Goal: Task Accomplishment & Management: Use online tool/utility

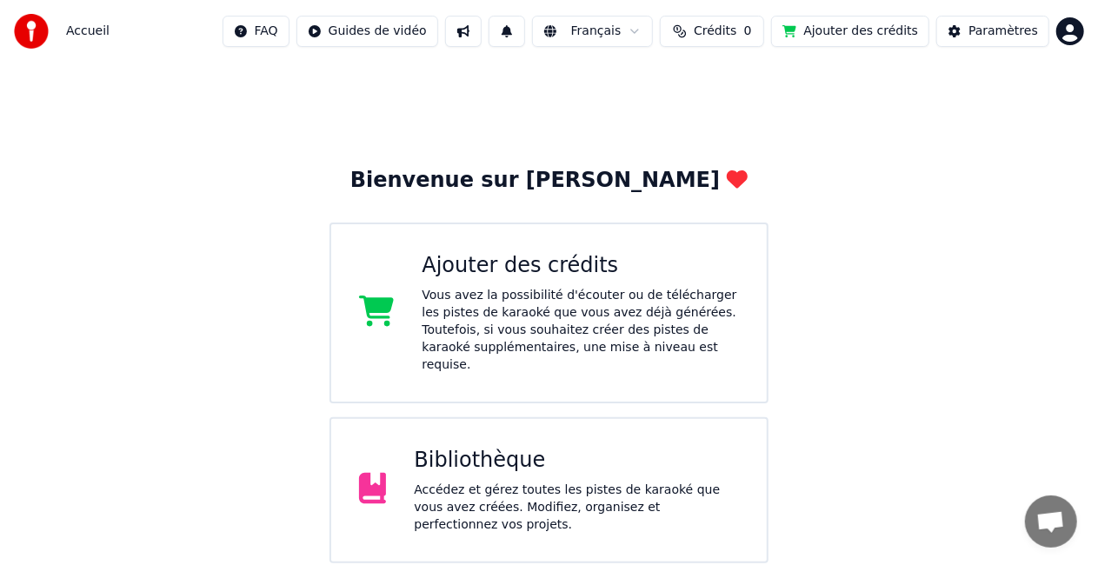
scroll to position [130, 0]
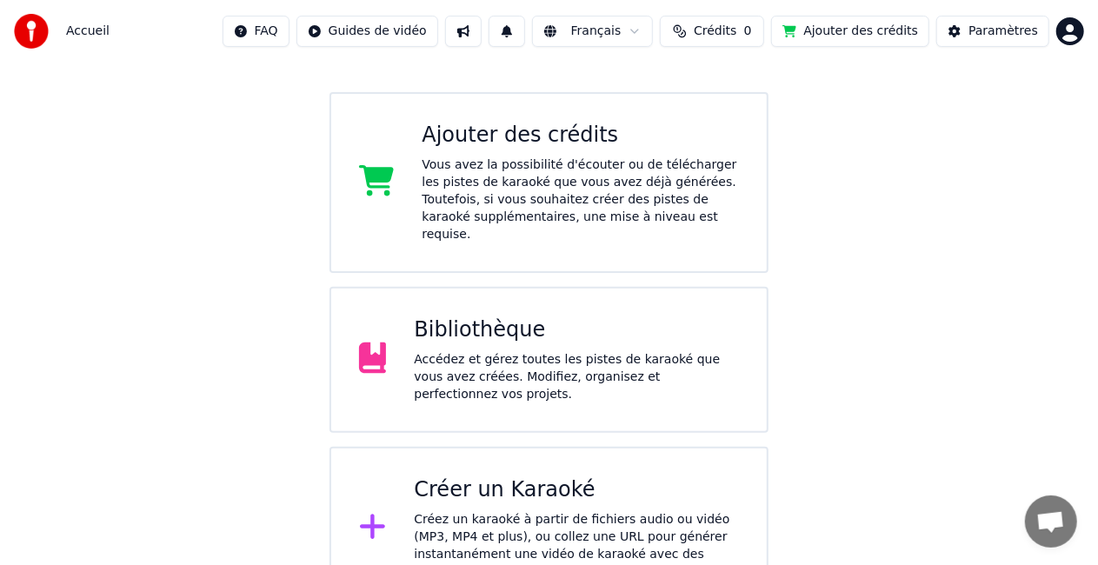
click at [527, 511] on div "Créez un karaoké à partir de fichiers audio ou vidéo (MP3, MP4 et plus), ou col…" at bounding box center [576, 546] width 325 height 70
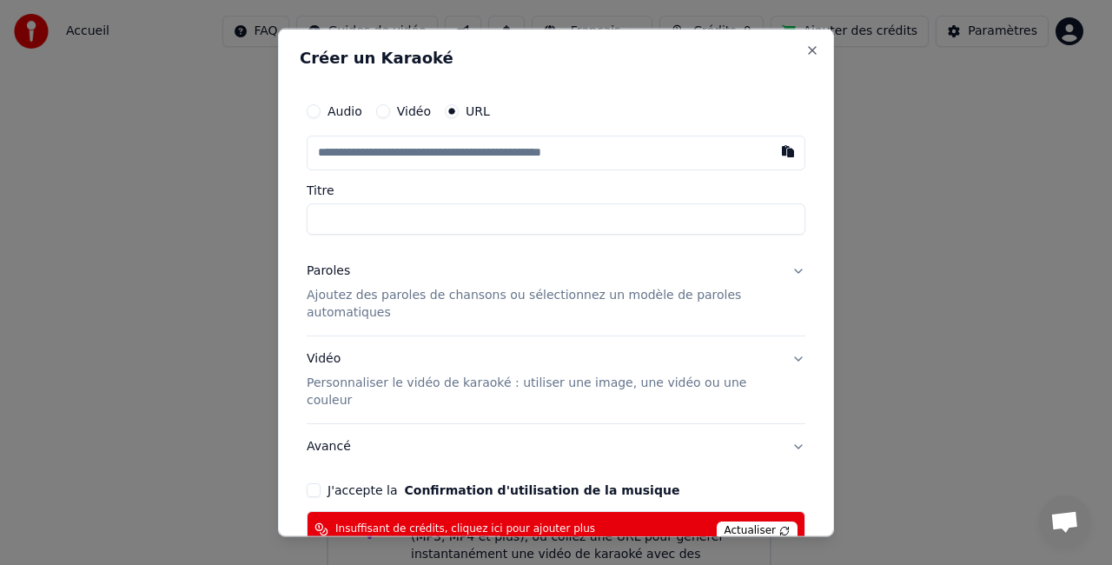
click at [745, 521] on span "Actualiser" at bounding box center [758, 530] width 82 height 19
click at [806, 53] on button "Close" at bounding box center [813, 50] width 14 height 14
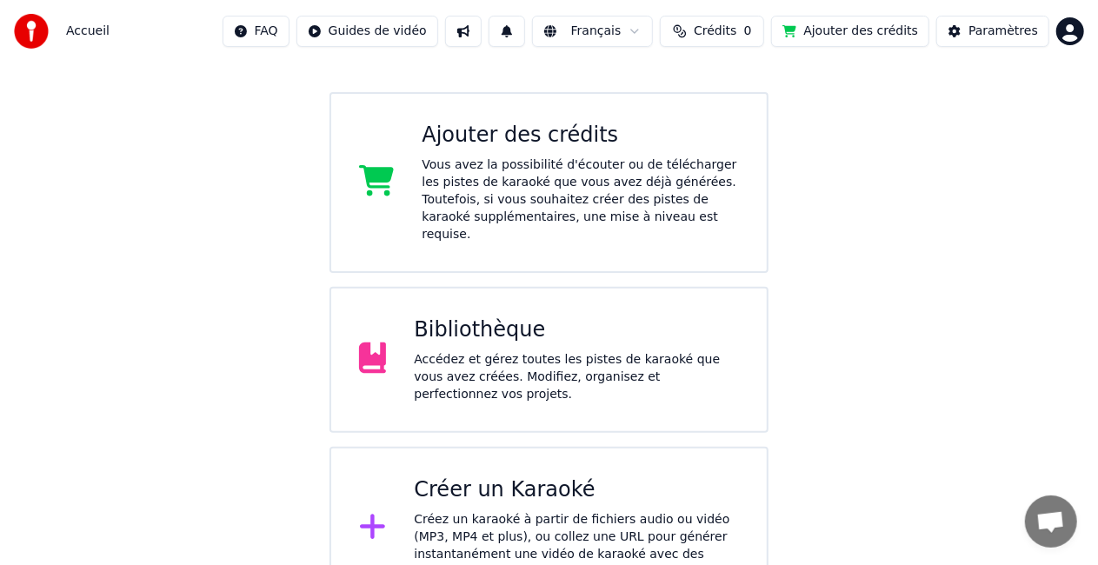
click at [744, 43] on button "Crédits 0" at bounding box center [712, 31] width 104 height 31
click at [800, 87] on th "Expiration (jours)" at bounding box center [799, 82] width 119 height 35
click at [743, 129] on button "Actualiser" at bounding box center [731, 130] width 103 height 31
click at [650, 80] on th "Recharger" at bounding box center [642, 82] width 76 height 35
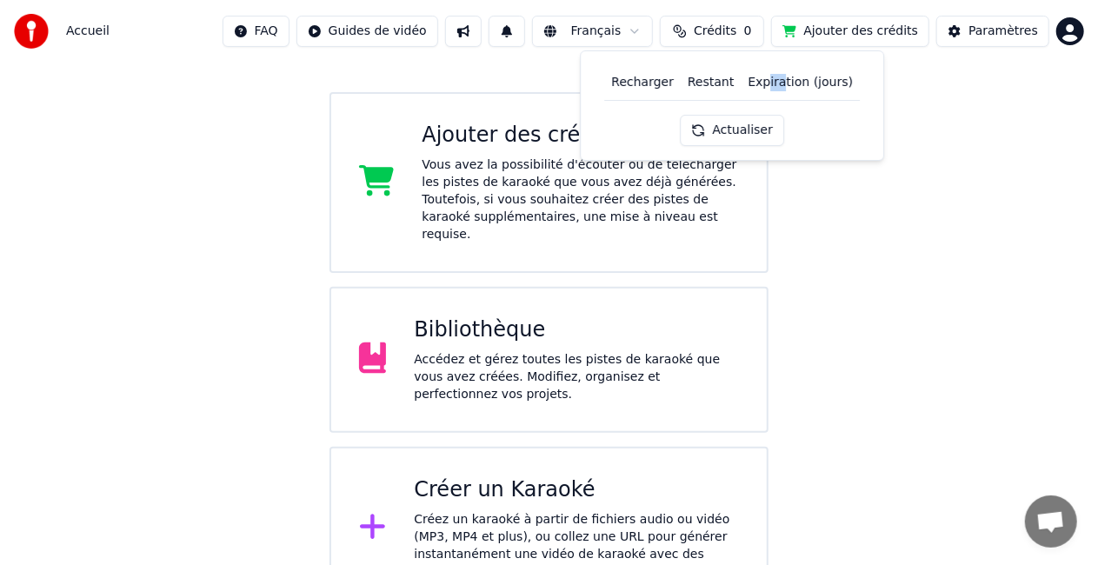
click at [765, 76] on th "Expiration (jours)" at bounding box center [799, 82] width 119 height 35
